Goal: Task Accomplishment & Management: Manage account settings

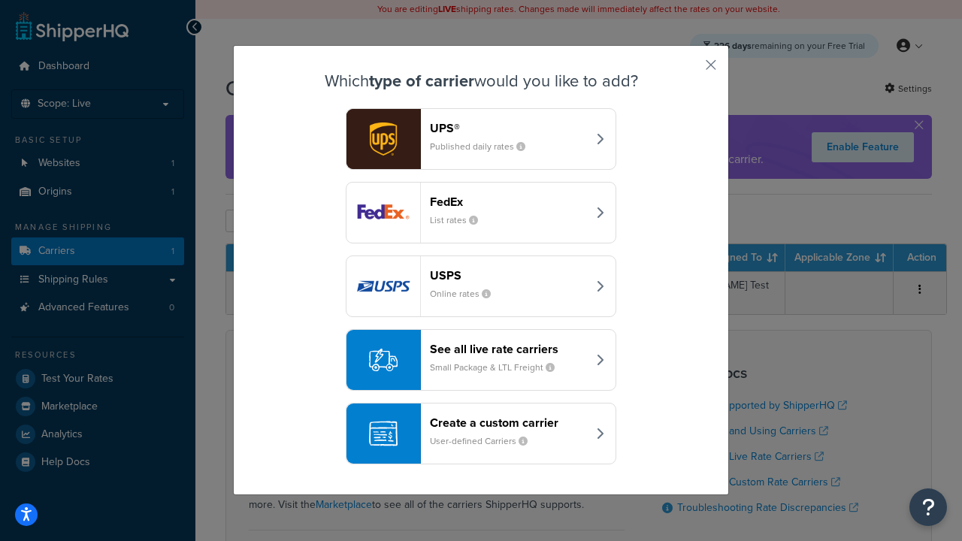
click at [481, 434] on div "Create a custom carrier User-defined Carriers" at bounding box center [508, 434] width 157 height 36
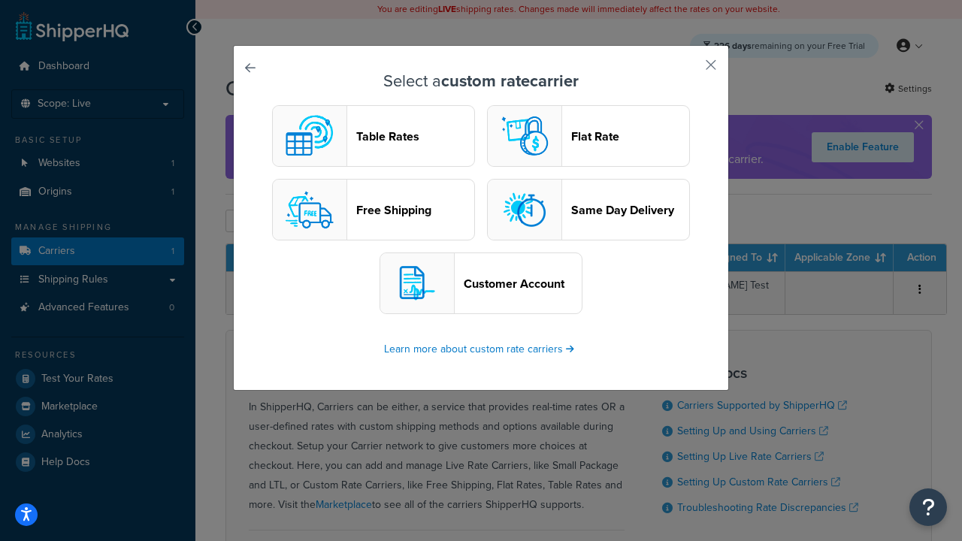
click at [374, 136] on header "Table Rates" at bounding box center [415, 136] width 118 height 14
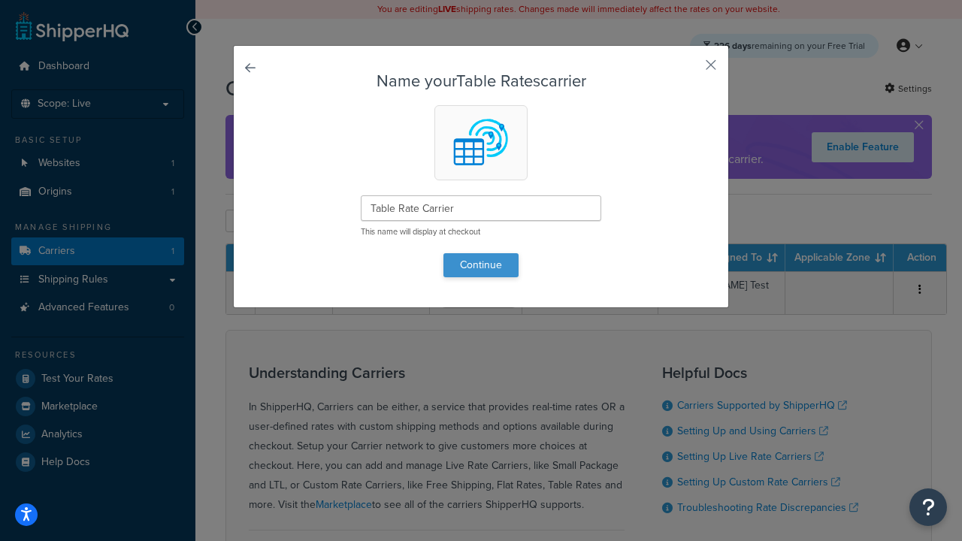
type input "Table Rate Carrier"
click at [481, 265] on button "Continue" at bounding box center [480, 265] width 75 height 24
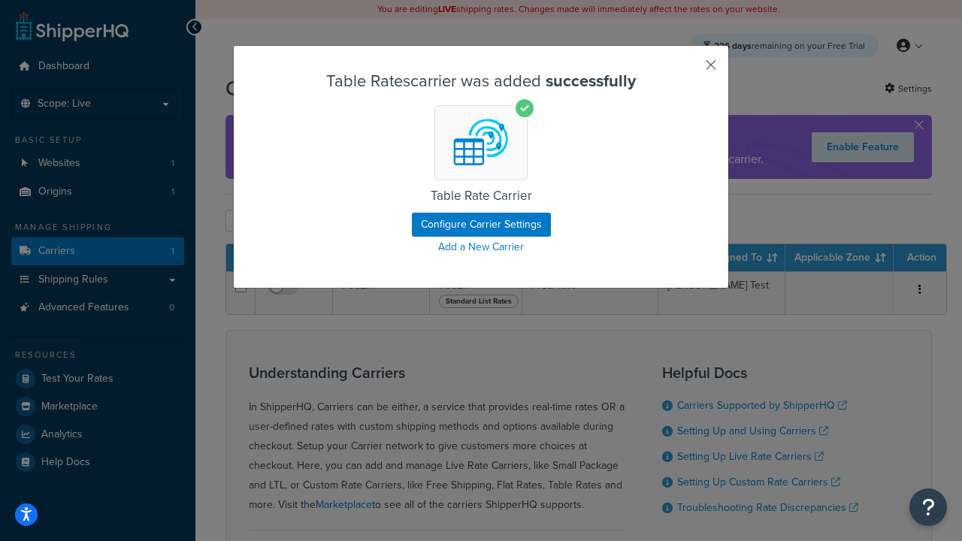
click at [688, 70] on button "button" at bounding box center [689, 70] width 4 height 4
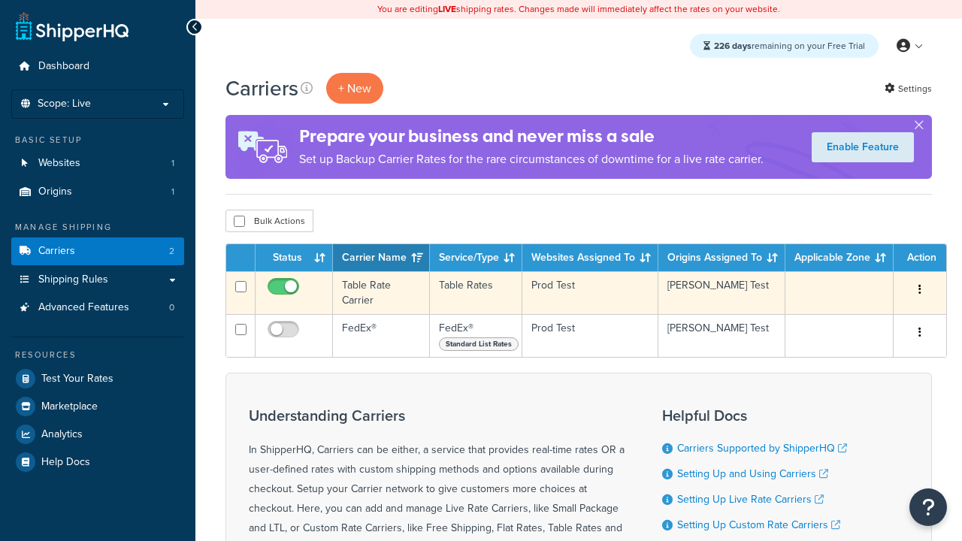
click at [920, 291] on icon "button" at bounding box center [919, 289] width 3 height 11
click at [0, 0] on link "Edit" at bounding box center [0, 0] width 0 height 0
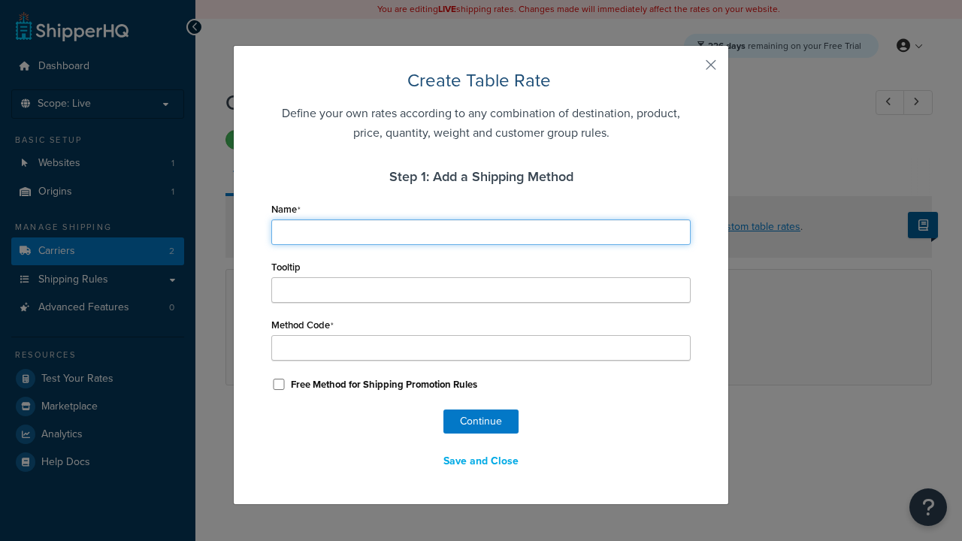
type input "Ground"
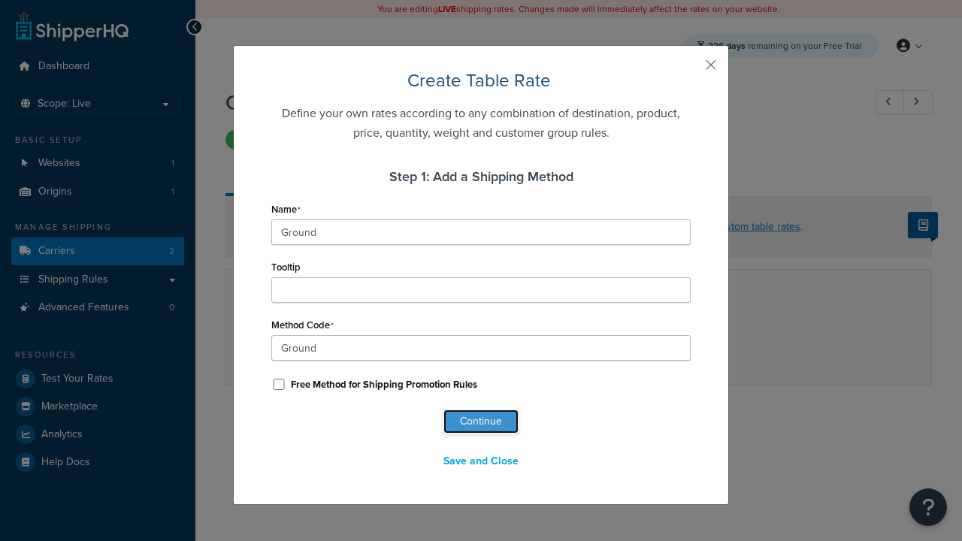
click at [481, 422] on button "Continue" at bounding box center [480, 422] width 75 height 24
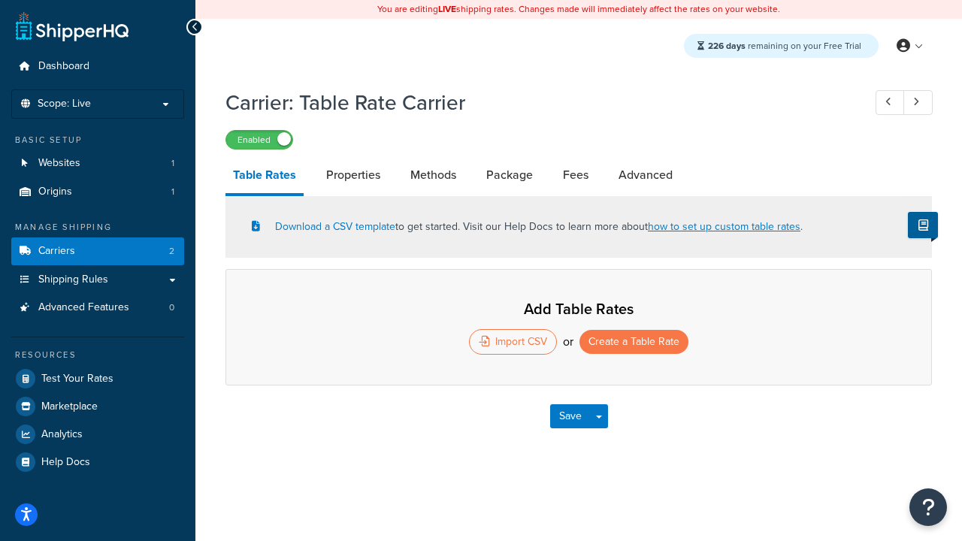
select select "25"
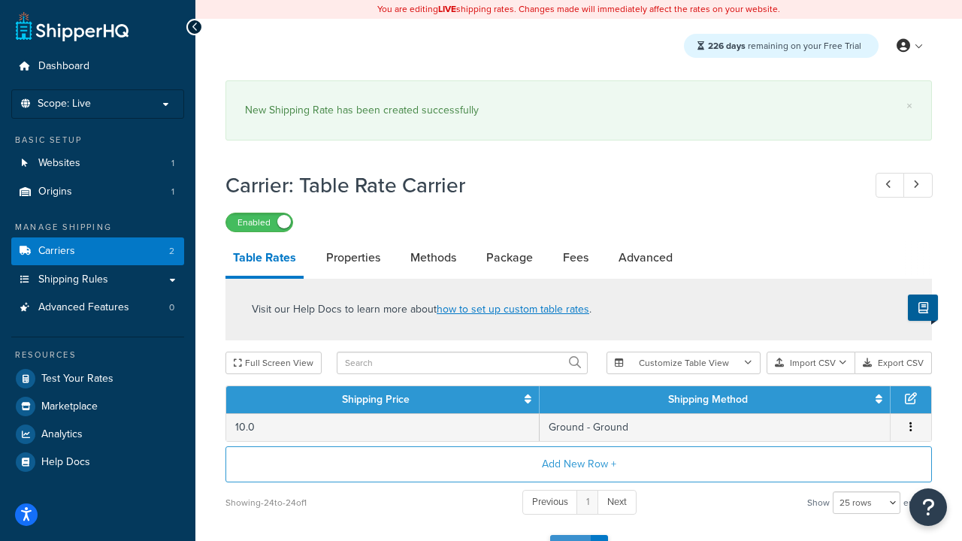
click at [570, 535] on button "Save" at bounding box center [570, 547] width 41 height 24
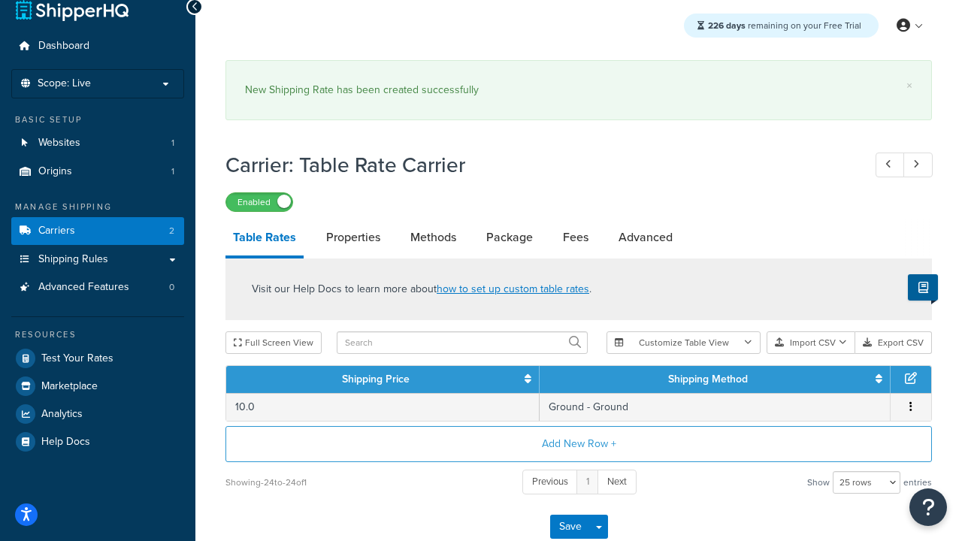
scroll to position [0, 0]
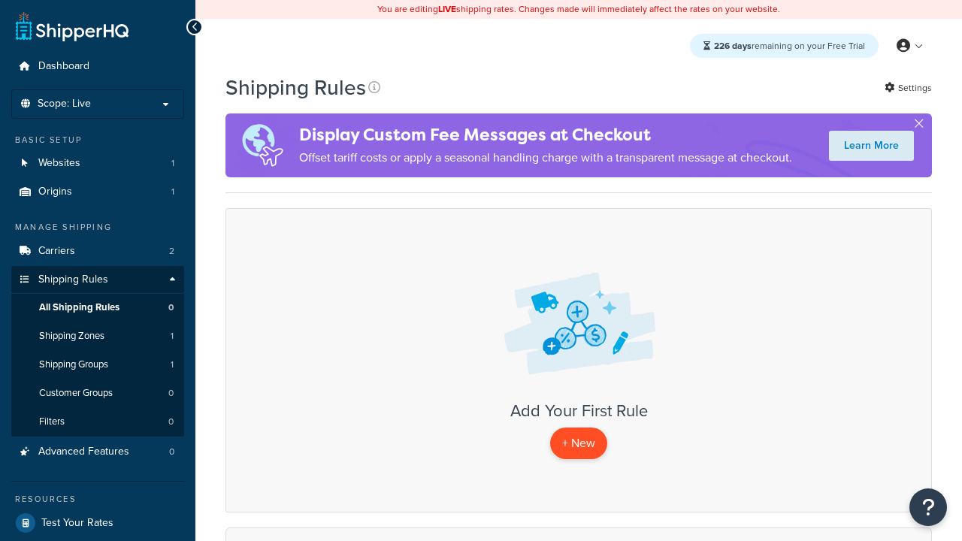
click at [579, 443] on p "+ New" at bounding box center [578, 443] width 57 height 31
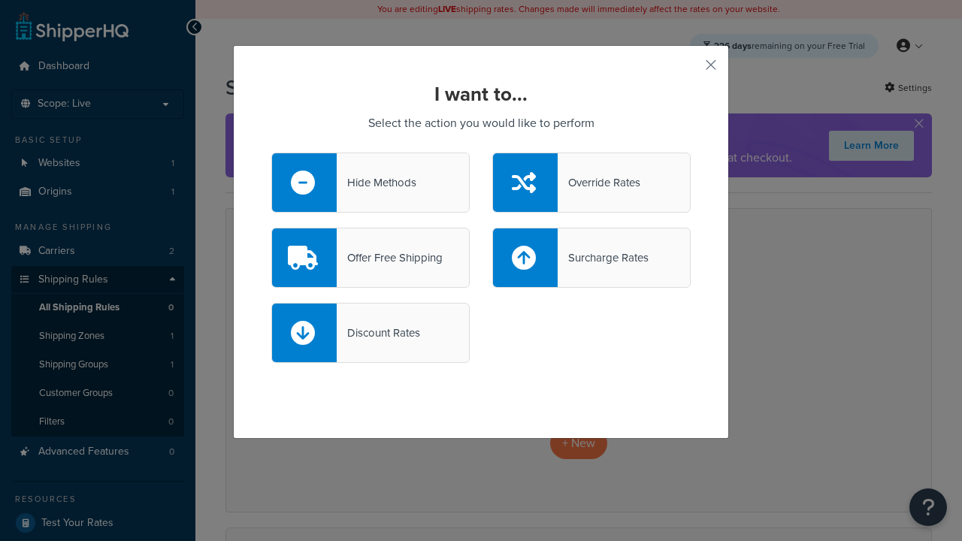
click at [371, 258] on div "Offer Free Shipping" at bounding box center [390, 257] width 106 height 21
click at [0, 0] on input "Offer Free Shipping" at bounding box center [0, 0] width 0 height 0
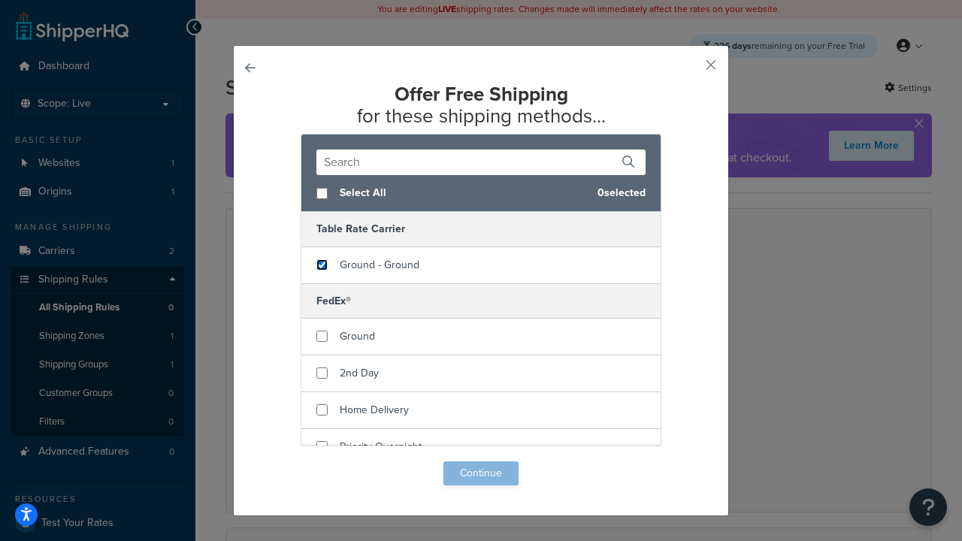
click at [322, 265] on input "checkbox" at bounding box center [321, 264] width 11 height 11
checkbox input "true"
click at [481, 474] on button "Continue" at bounding box center [480, 473] width 75 height 24
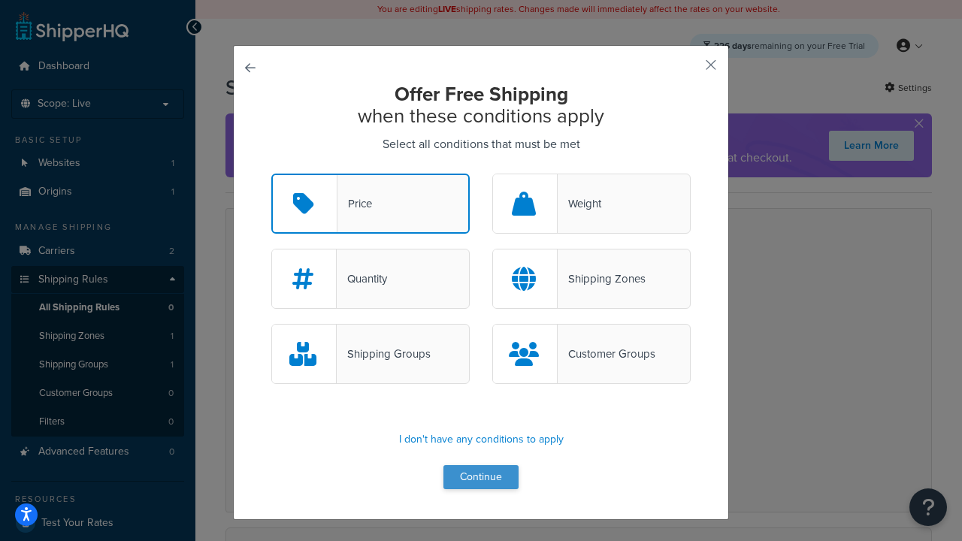
click at [481, 478] on button "Continue" at bounding box center [480, 477] width 75 height 24
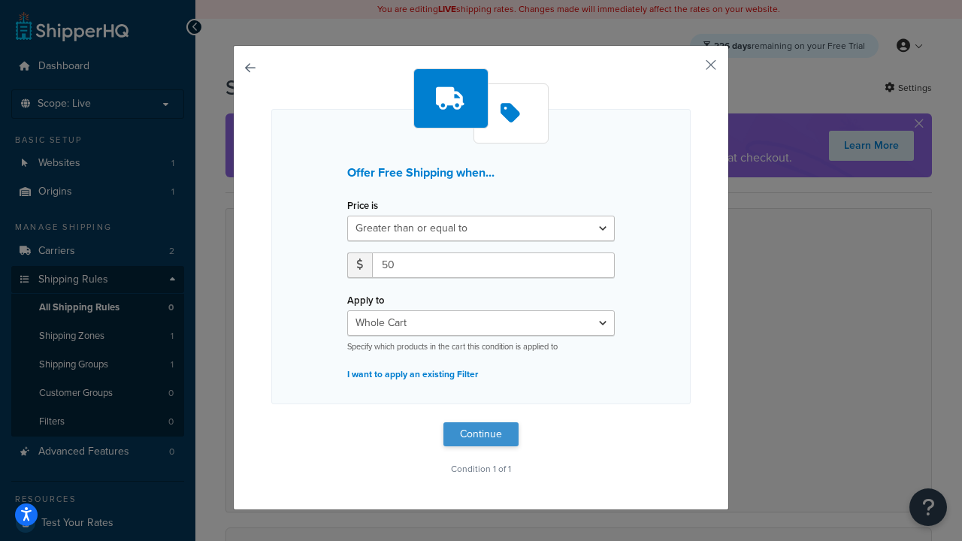
type input "50"
click at [481, 434] on button "Continue" at bounding box center [480, 434] width 75 height 24
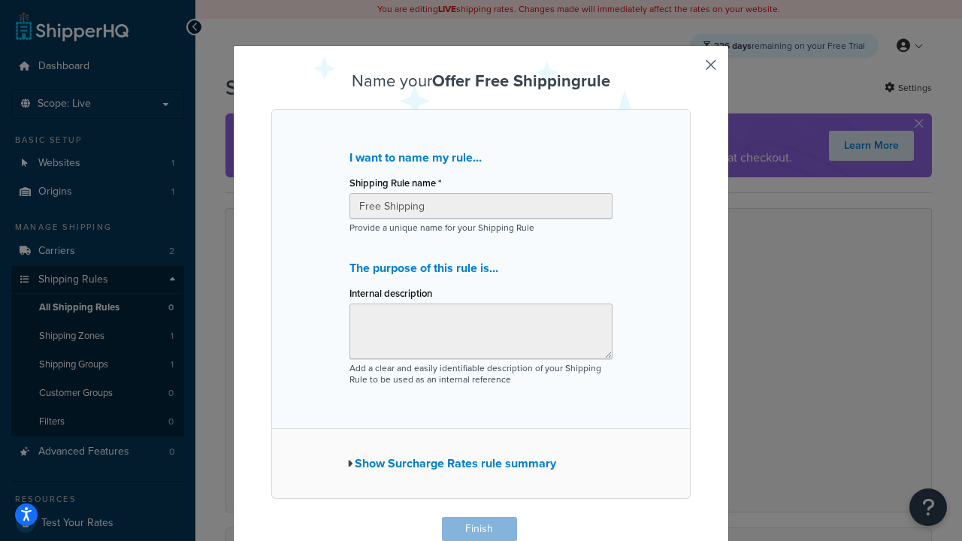
scroll to position [1, 0]
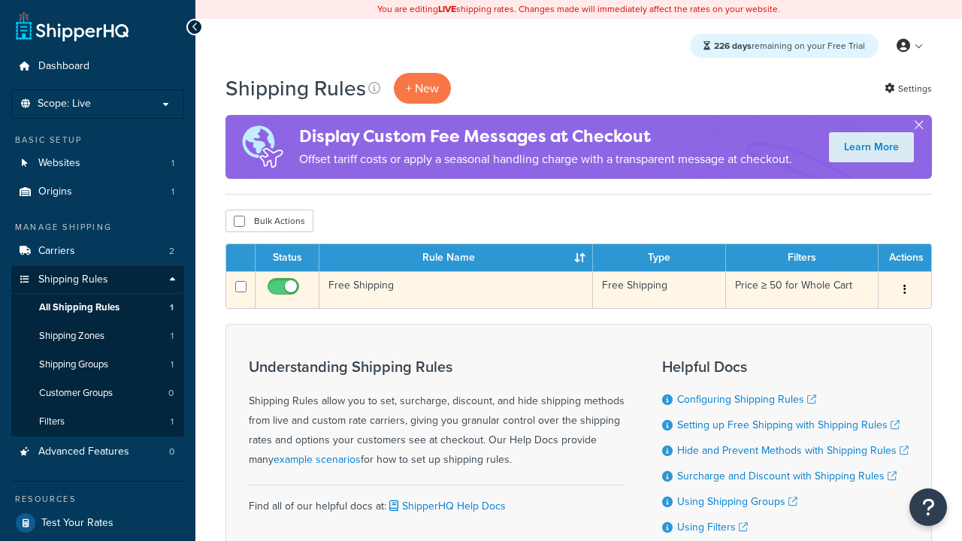
click at [285, 291] on input "checkbox" at bounding box center [285, 290] width 41 height 19
checkbox input "false"
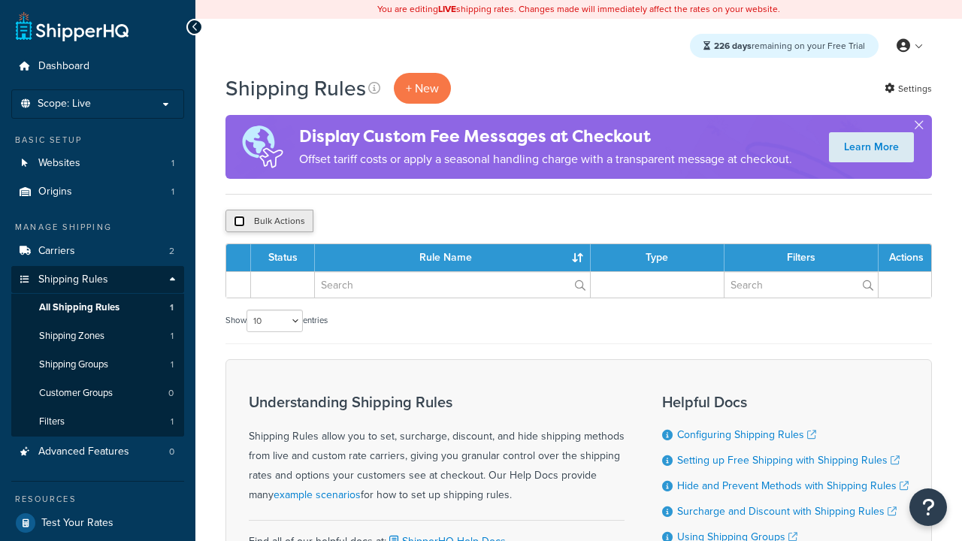
click at [239, 222] on input "checkbox" at bounding box center [239, 221] width 11 height 11
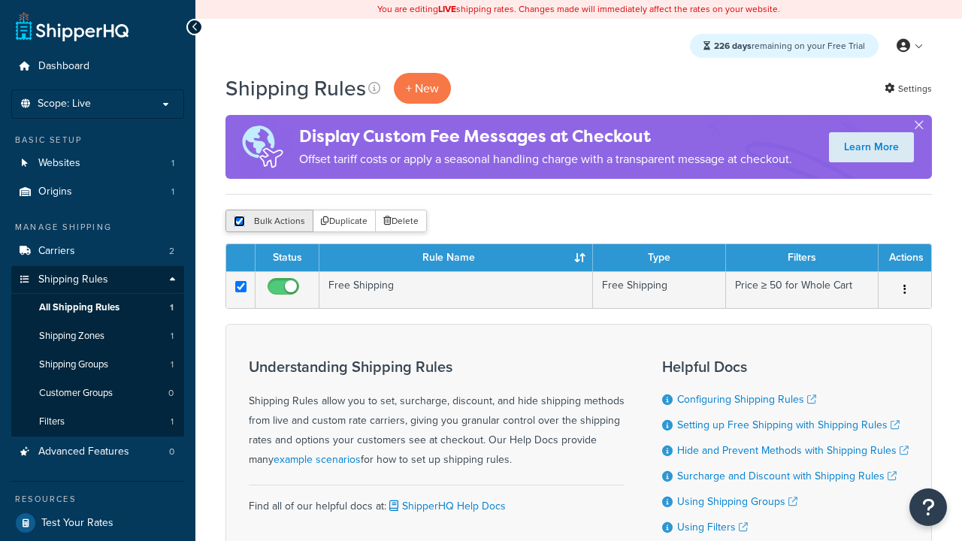
click at [239, 222] on input "checkbox" at bounding box center [239, 221] width 11 height 11
checkbox input "false"
click at [269, 222] on button "Bulk Actions" at bounding box center [269, 221] width 88 height 23
checkbox input "true"
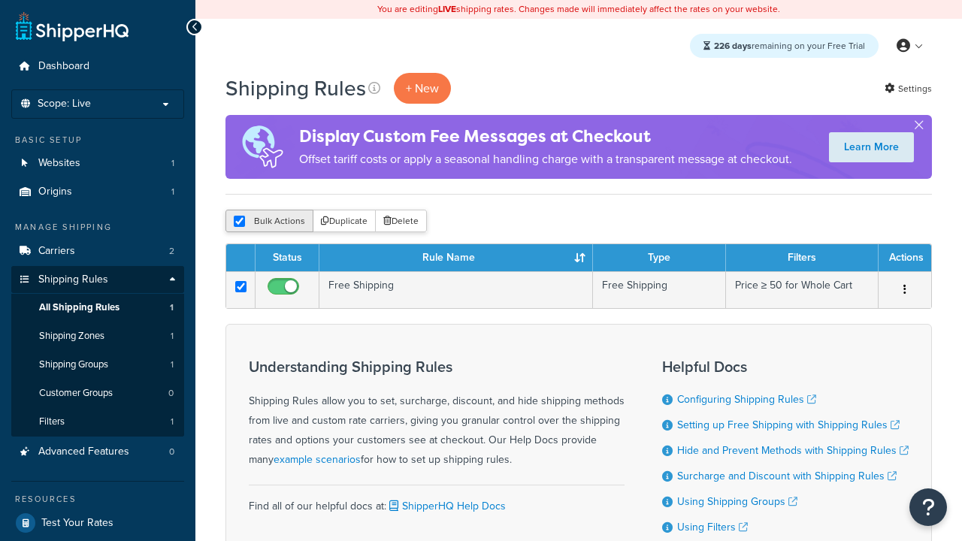
checkbox input "true"
click at [404, 222] on button "Delete" at bounding box center [401, 221] width 52 height 23
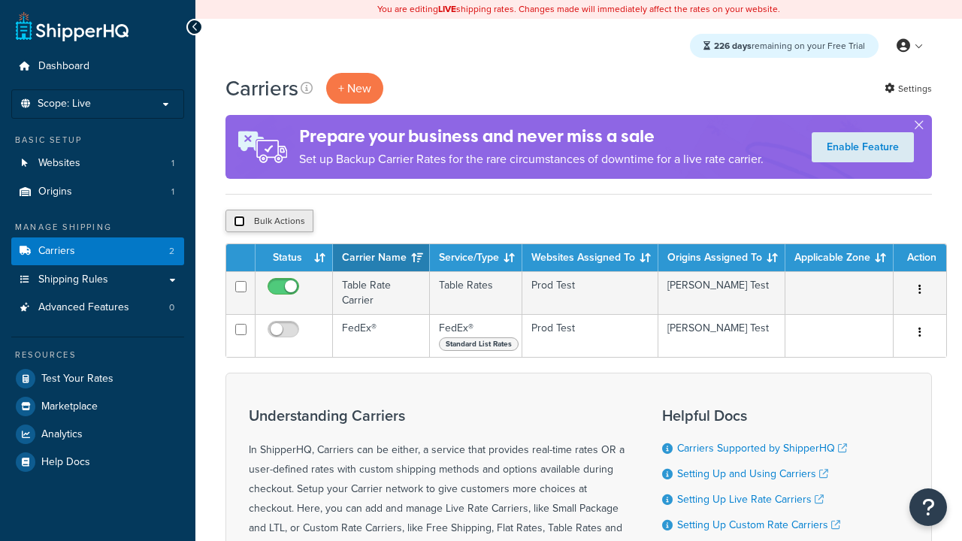
click at [239, 222] on input "checkbox" at bounding box center [239, 221] width 11 height 11
checkbox input "true"
click at [404, 222] on button "Delete" at bounding box center [401, 221] width 52 height 23
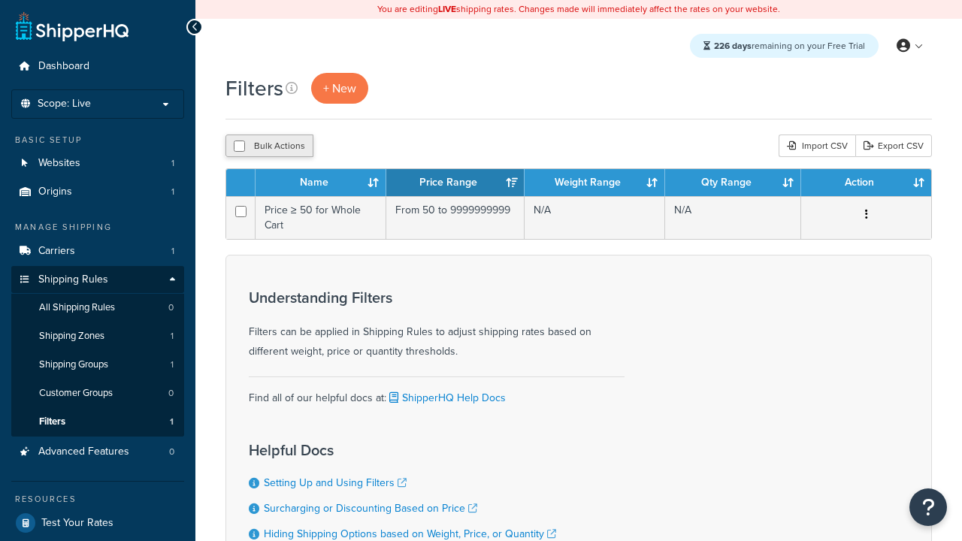
click at [269, 147] on button "Bulk Actions" at bounding box center [269, 146] width 88 height 23
checkbox input "true"
click at [0, 0] on button "Delete" at bounding box center [0, 0] width 0 height 0
